Goal: Transaction & Acquisition: Purchase product/service

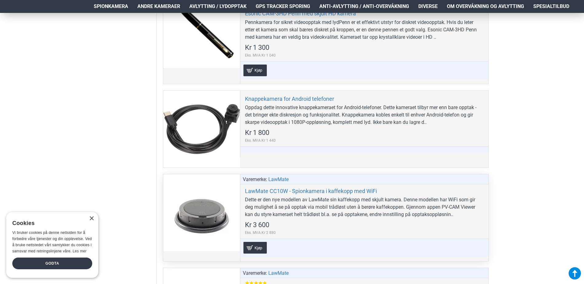
scroll to position [584, 0]
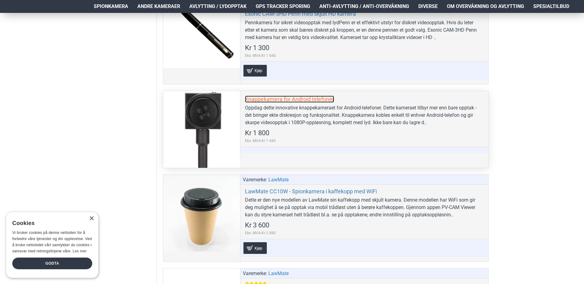
click at [286, 98] on link "Knappekamera for Android telefoner" at bounding box center [289, 99] width 89 height 7
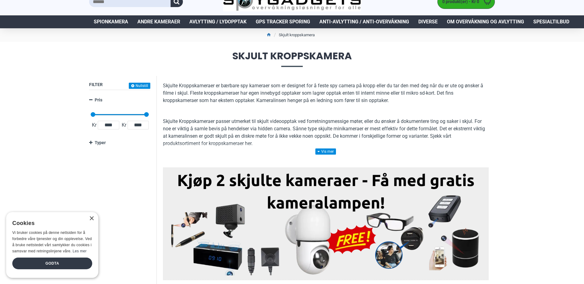
scroll to position [0, 0]
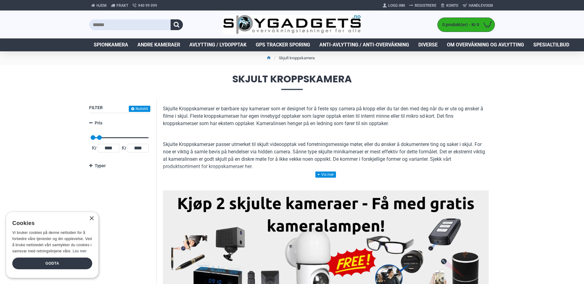
drag, startPoint x: 145, startPoint y: 137, endPoint x: 85, endPoint y: 145, distance: 59.9
type input "****"
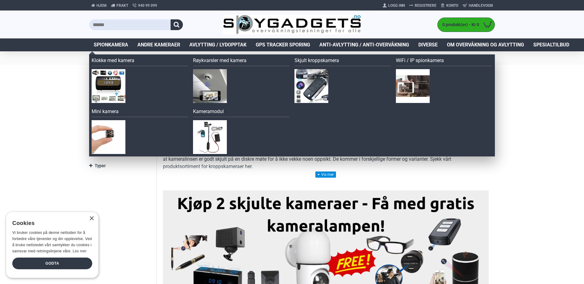
click at [112, 42] on span "Spionkamera" at bounding box center [111, 44] width 34 height 7
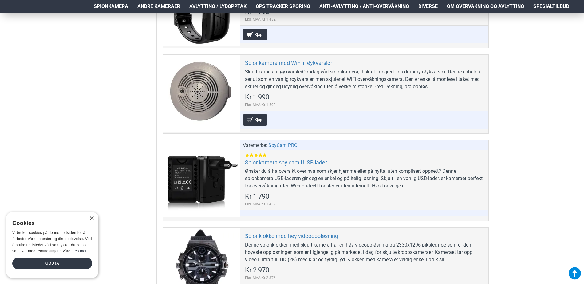
scroll to position [2338, 0]
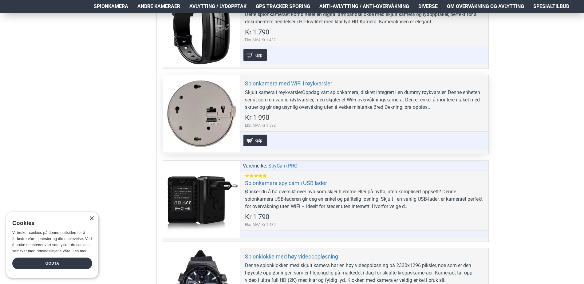
click at [217, 105] on div at bounding box center [201, 113] width 77 height 77
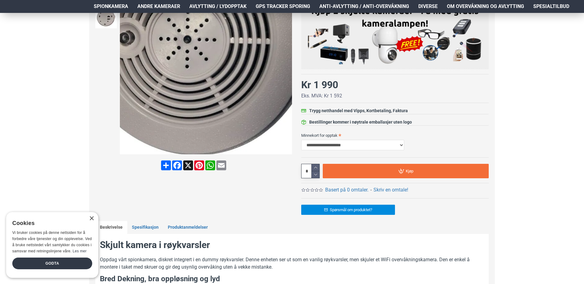
scroll to position [92, 0]
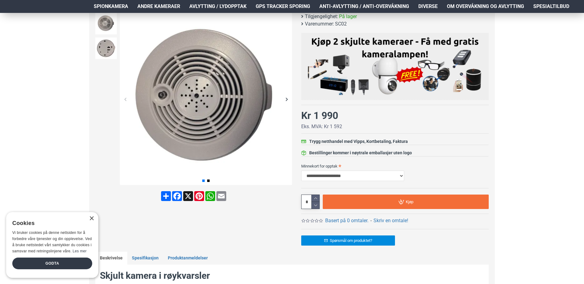
click at [286, 101] on div "Next slide" at bounding box center [286, 99] width 11 height 11
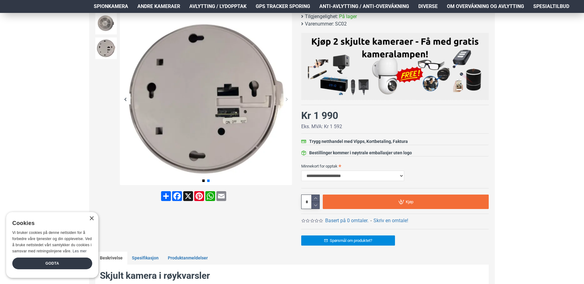
click at [286, 101] on div "Next slide" at bounding box center [286, 99] width 11 height 11
click at [286, 98] on div "Next slide" at bounding box center [286, 99] width 11 height 11
click at [127, 98] on div "Previous slide" at bounding box center [125, 99] width 11 height 11
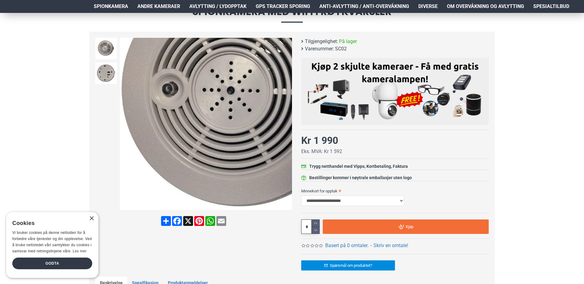
scroll to position [62, 0]
